Goal: Task Accomplishment & Management: Use online tool/utility

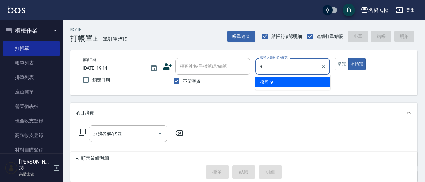
type input "微雅-9"
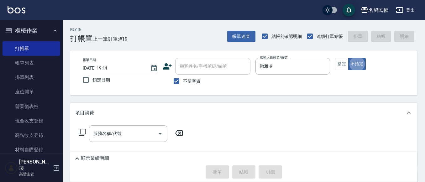
type button "false"
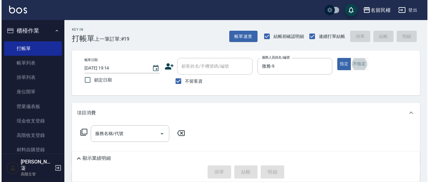
scroll to position [13, 0]
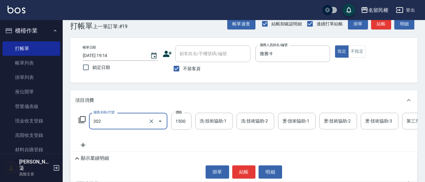
type input "1"
type input "燙髮(302)"
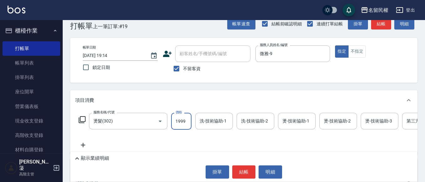
type input "1999"
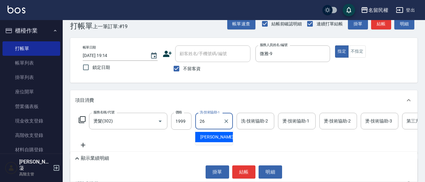
type input "沅莘-26"
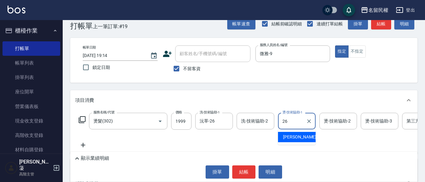
type input "沅莘-26"
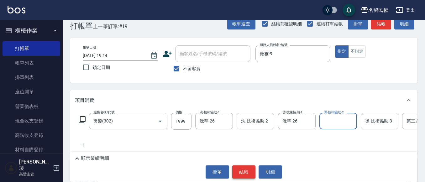
click at [247, 177] on button "結帳" at bounding box center [245, 172] width 24 height 13
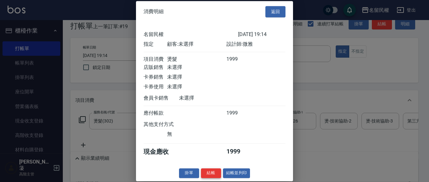
scroll to position [8, 0]
click at [217, 174] on button "結帳" at bounding box center [211, 174] width 20 height 10
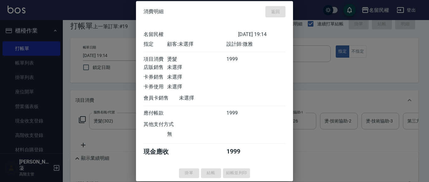
type input "[DATE] 19:45"
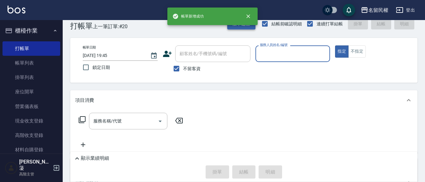
click at [230, 26] on button "帳單速查" at bounding box center [241, 24] width 28 height 12
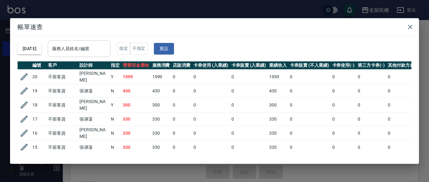
click at [81, 47] on input "服務人員姓名/編號" at bounding box center [79, 48] width 57 height 11
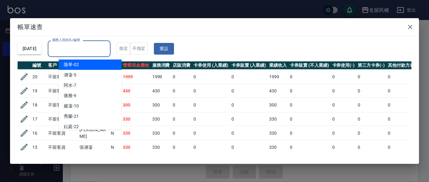
type input "隆華-02"
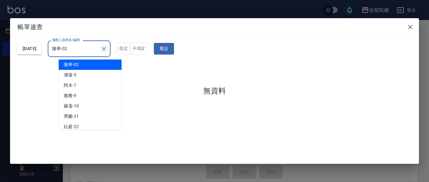
drag, startPoint x: 108, startPoint y: 51, endPoint x: 114, endPoint y: 49, distance: 6.8
click at [98, 51] on input "隆華-02" at bounding box center [75, 48] width 48 height 11
click at [106, 49] on icon "Clear" at bounding box center [104, 49] width 4 height 4
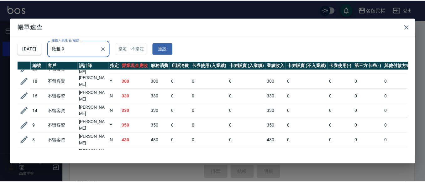
scroll to position [26, 0]
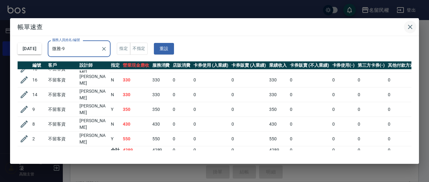
type input "微雅-9"
click at [414, 24] on button "button" at bounding box center [410, 27] width 13 height 13
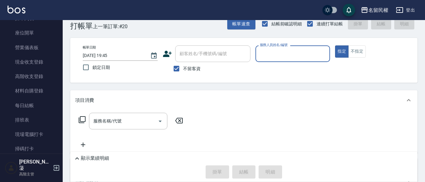
scroll to position [126, 0]
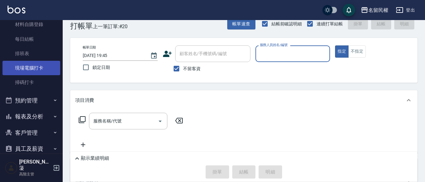
click at [40, 74] on link "現場電腦打卡" at bounding box center [32, 68] width 58 height 14
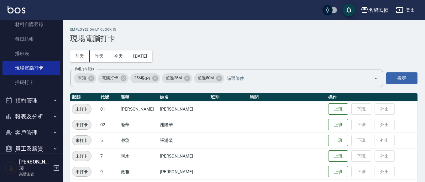
scroll to position [115, 0]
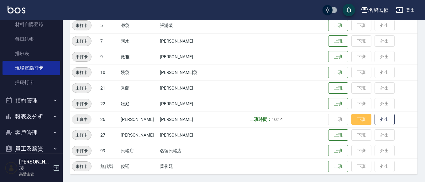
click at [352, 120] on button "下班" at bounding box center [362, 119] width 20 height 11
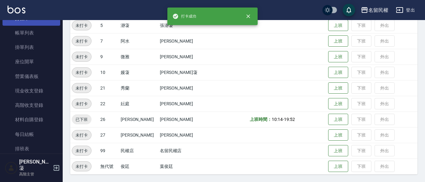
scroll to position [0, 0]
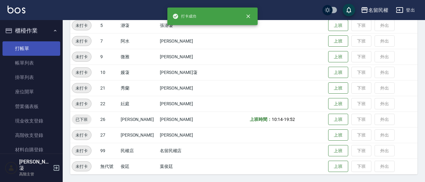
click at [23, 45] on link "打帳單" at bounding box center [32, 48] width 58 height 14
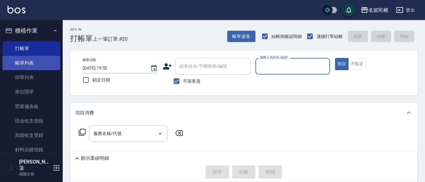
click at [32, 64] on link "帳單列表" at bounding box center [32, 63] width 58 height 14
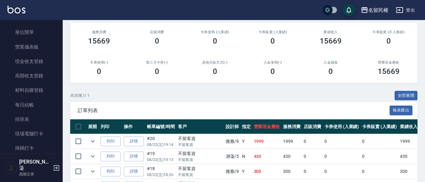
scroll to position [94, 0]
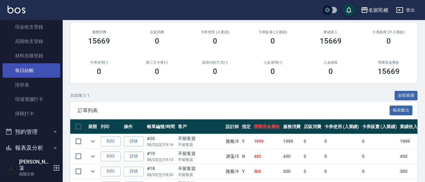
drag, startPoint x: 32, startPoint y: 74, endPoint x: 36, endPoint y: 74, distance: 3.5
click at [33, 74] on link "每日結帳" at bounding box center [32, 70] width 58 height 14
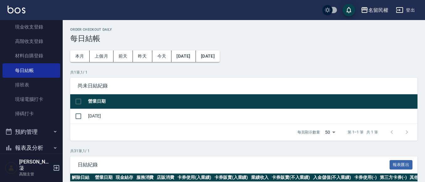
drag, startPoint x: 85, startPoint y: 118, endPoint x: 96, endPoint y: 121, distance: 11.6
click at [88, 119] on tr "[DATE]" at bounding box center [244, 116] width 348 height 15
drag, startPoint x: 81, startPoint y: 117, endPoint x: 163, endPoint y: 149, distance: 87.6
click at [84, 117] on input "checkbox" at bounding box center [78, 116] width 13 height 13
checkbox input "true"
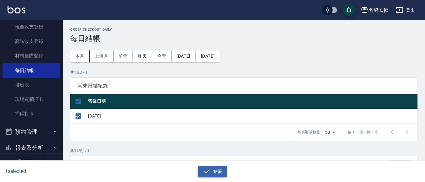
click at [219, 169] on button "結帳" at bounding box center [212, 172] width 29 height 12
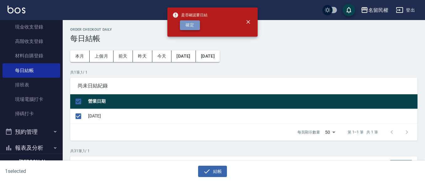
click at [198, 29] on button "確定" at bounding box center [190, 25] width 20 height 10
checkbox input "false"
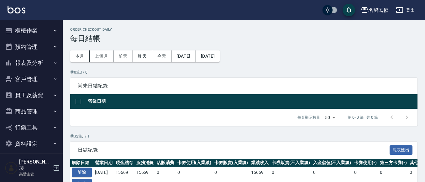
click at [49, 79] on button "客戶管理" at bounding box center [32, 79] width 58 height 16
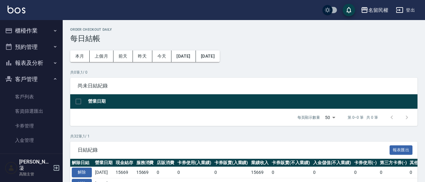
click at [49, 79] on button "客戶管理" at bounding box center [32, 79] width 58 height 16
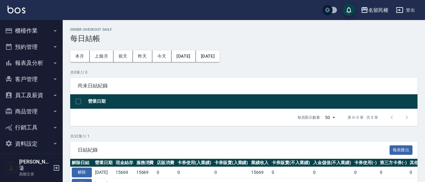
click at [53, 57] on button "報表及分析" at bounding box center [32, 63] width 58 height 16
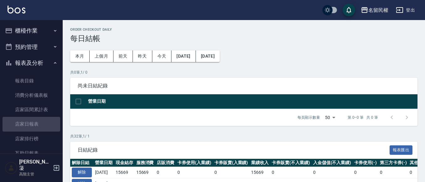
drag, startPoint x: 33, startPoint y: 123, endPoint x: 240, endPoint y: 85, distance: 210.0
click at [33, 123] on link "店家日報表" at bounding box center [32, 124] width 58 height 14
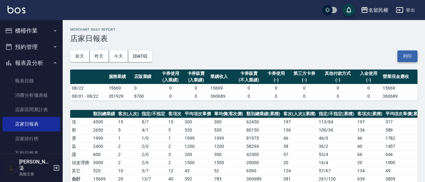
click at [413, 56] on button "列印" at bounding box center [408, 57] width 20 height 12
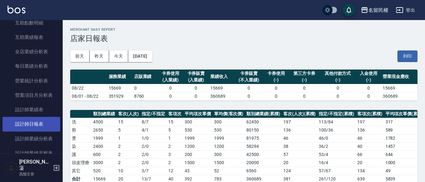
scroll to position [188, 0]
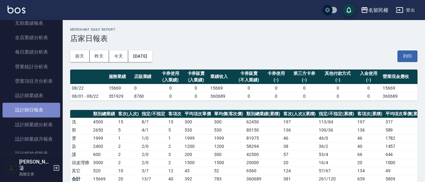
click at [42, 111] on link "設計師日報表" at bounding box center [32, 110] width 58 height 14
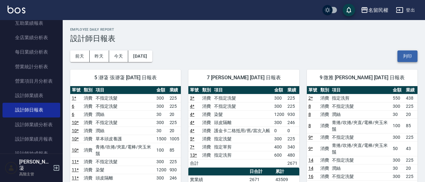
click at [406, 55] on button "列印" at bounding box center [408, 57] width 20 height 12
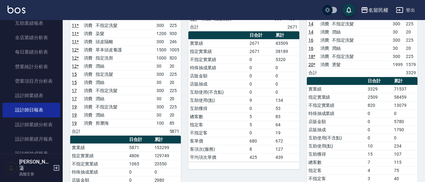
scroll to position [126, 0]
